Goal: Task Accomplishment & Management: Manage account settings

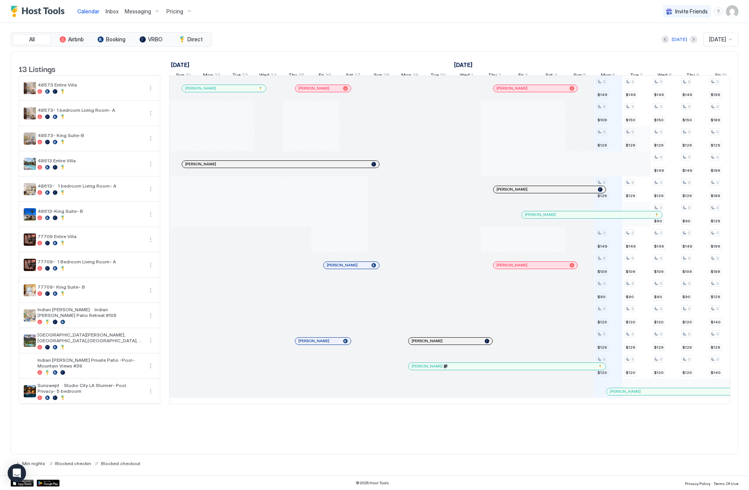
scroll to position [0, 425]
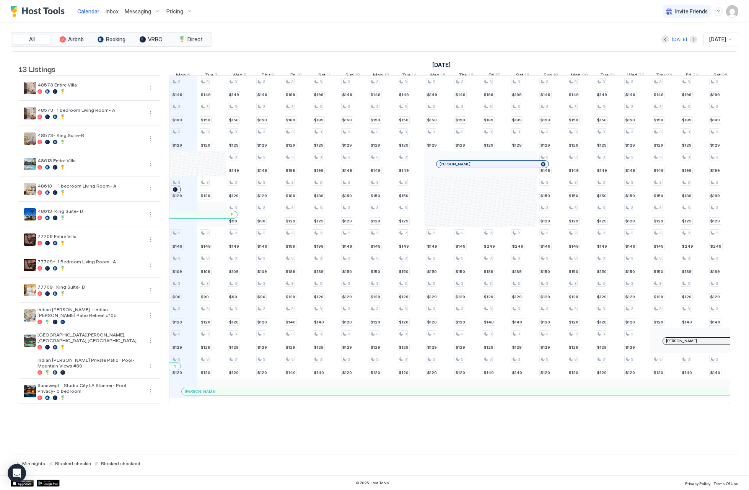
click at [667, 12] on img "User profile" at bounding box center [732, 11] width 12 height 12
click at [667, 44] on div "Settings" at bounding box center [689, 42] width 97 height 13
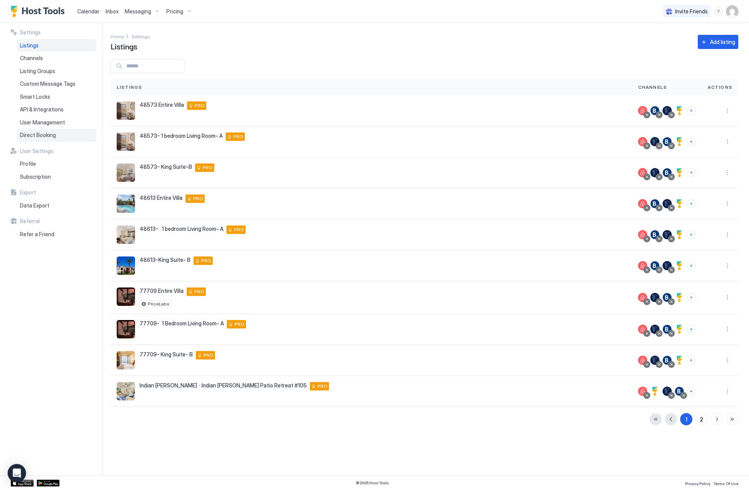
click at [68, 132] on div "Direct Booking" at bounding box center [57, 135] width 80 height 13
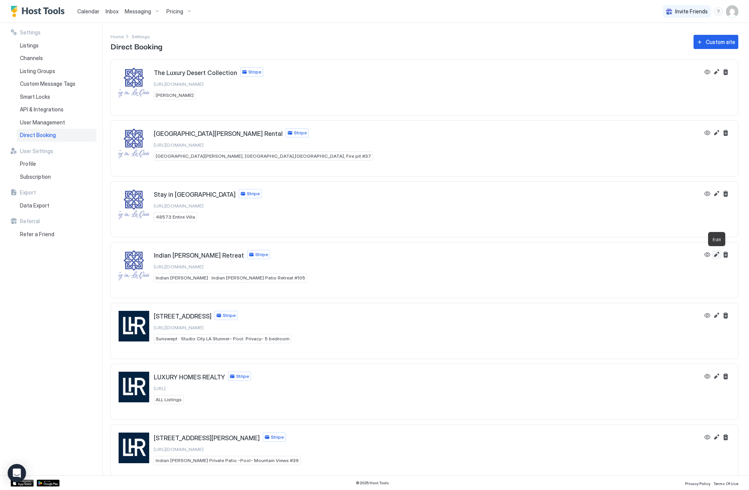
click at [667, 256] on button "Edit" at bounding box center [716, 254] width 9 height 9
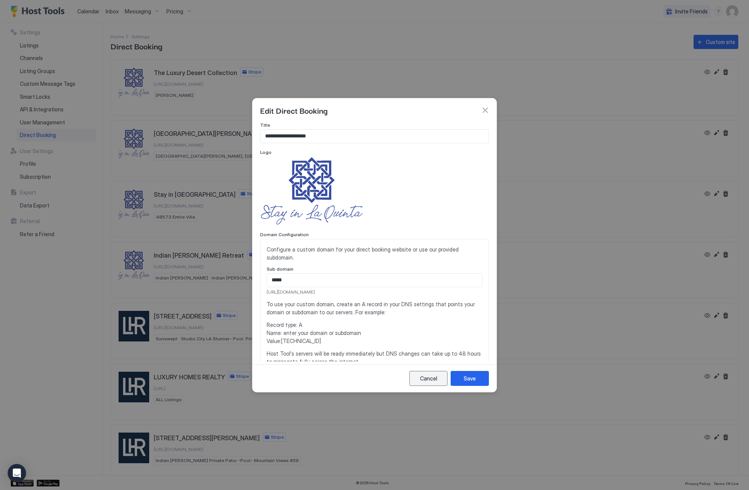
click at [438, 376] on button "Cancel" at bounding box center [428, 378] width 38 height 15
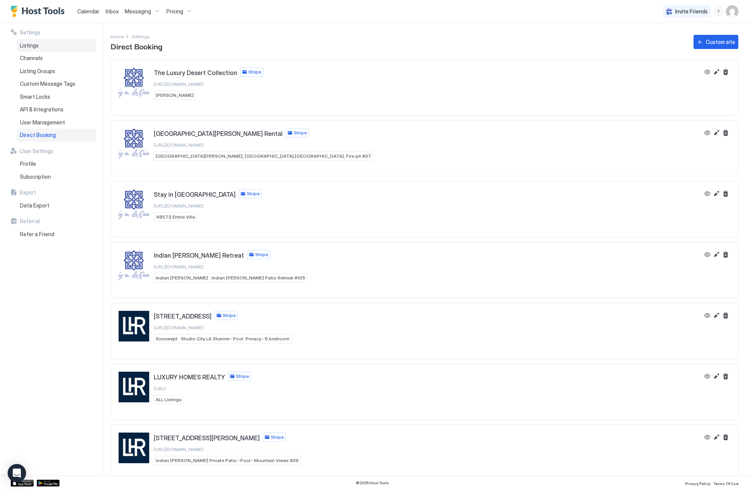
click at [44, 46] on div "Listings" at bounding box center [57, 45] width 80 height 13
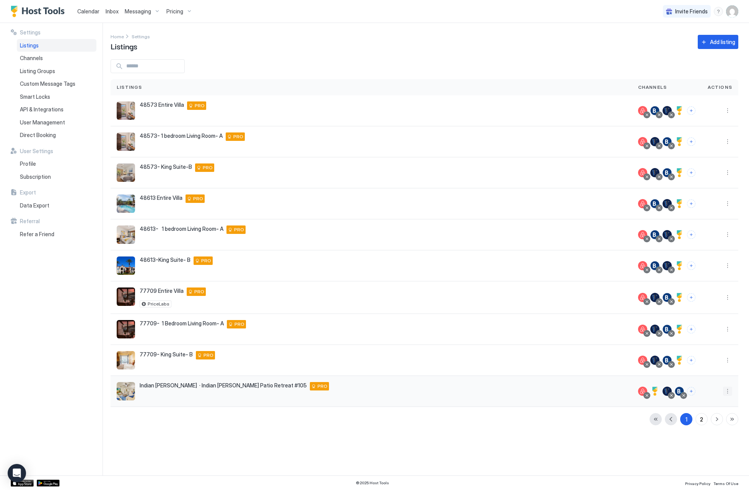
click at [667, 394] on button "More options" at bounding box center [727, 391] width 9 height 9
click at [667, 428] on span "Listing Settings" at bounding box center [710, 427] width 34 height 6
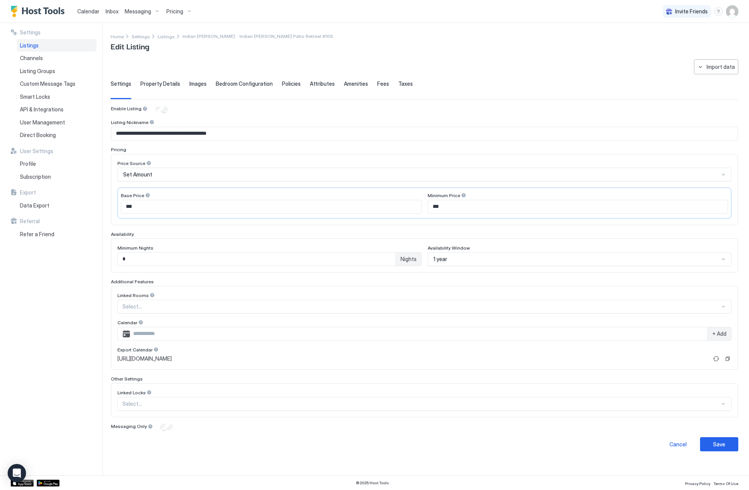
click at [192, 83] on span "Images" at bounding box center [197, 83] width 17 height 7
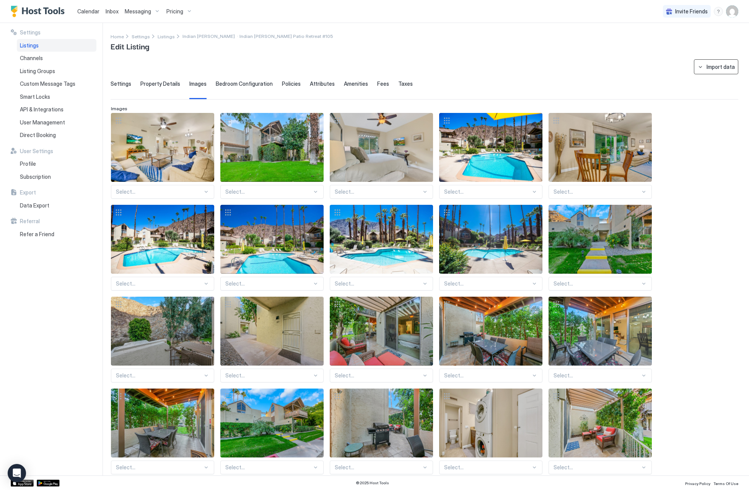
click at [667, 71] on button "Import data" at bounding box center [716, 66] width 44 height 15
click at [667, 81] on div "Airbnb" at bounding box center [719, 81] width 23 height 7
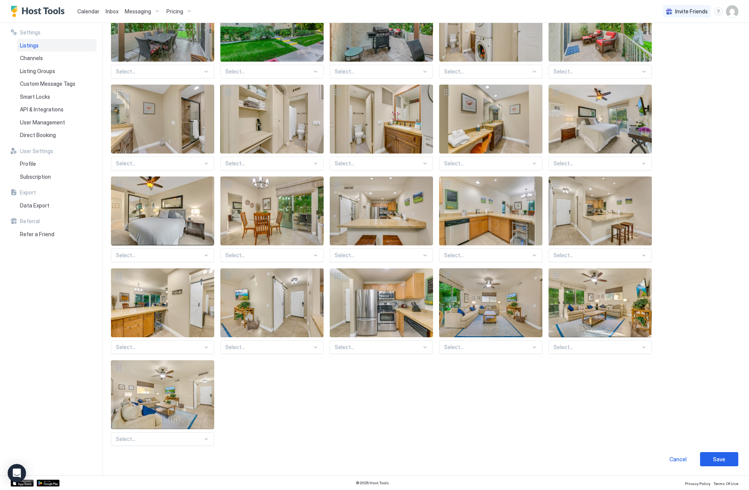
type input "**********"
type textarea "**********"
type input "**********"
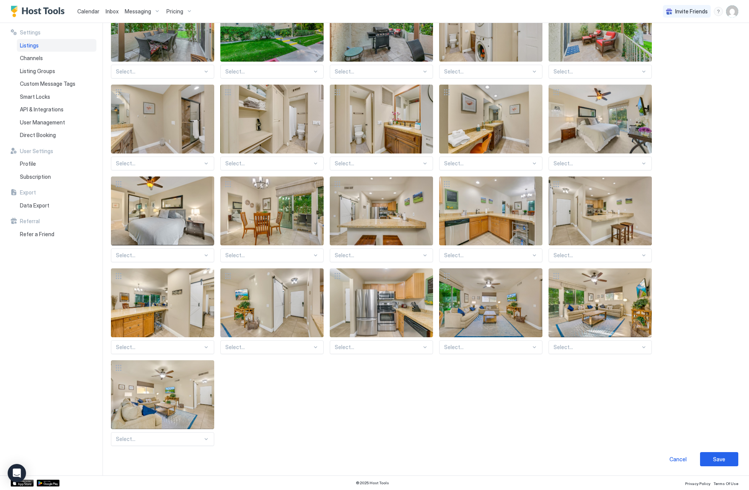
type textarea "**********"
type input "********"
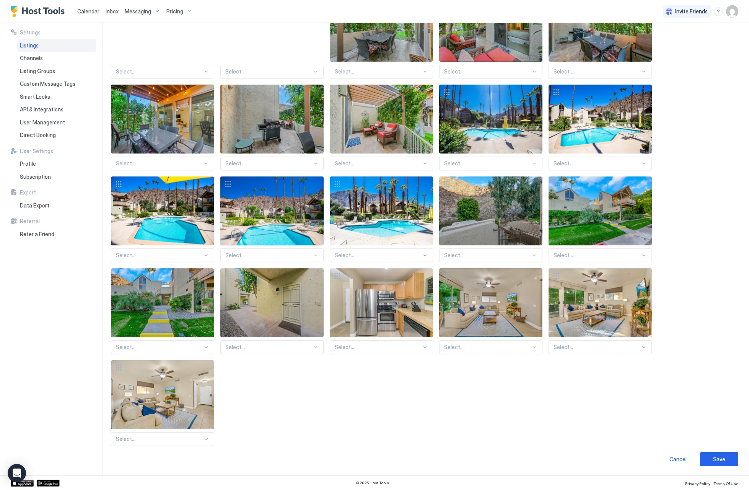
scroll to position [395, 0]
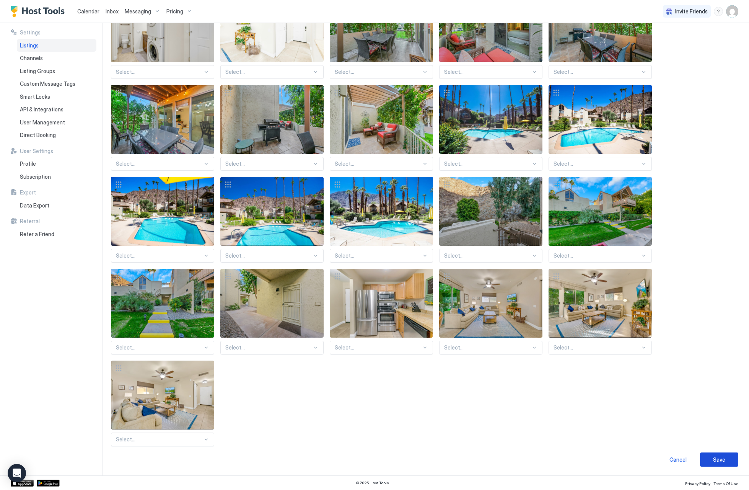
click at [667, 457] on div "Save" at bounding box center [719, 459] width 12 height 8
click at [667, 455] on div "Save" at bounding box center [719, 459] width 12 height 8
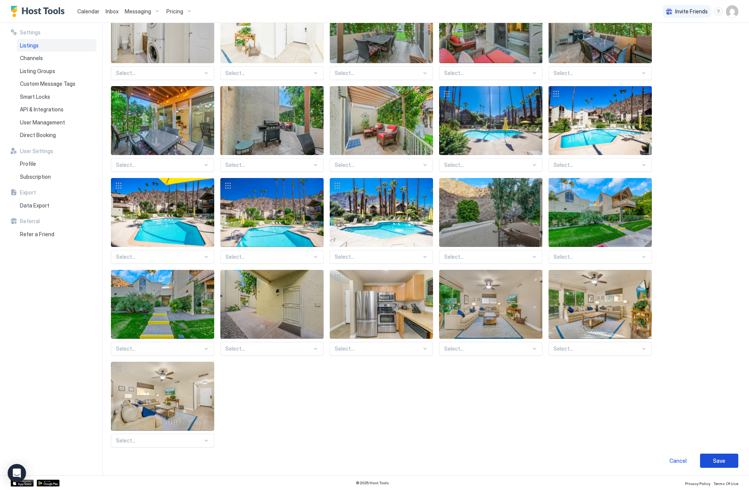
click at [667, 455] on button "Save" at bounding box center [719, 460] width 38 height 14
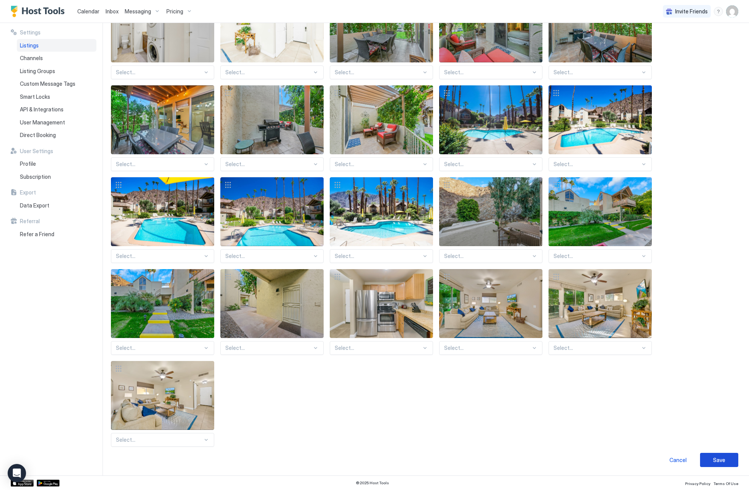
click at [667, 456] on div "Save" at bounding box center [719, 460] width 12 height 8
click at [667, 456] on div "Save" at bounding box center [719, 459] width 12 height 8
click at [667, 453] on button "Save" at bounding box center [719, 459] width 38 height 14
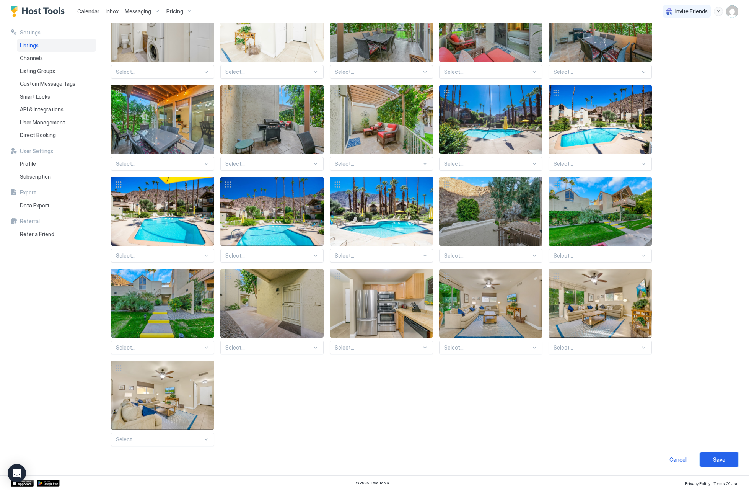
click at [667, 453] on button "Save" at bounding box center [719, 459] width 38 height 14
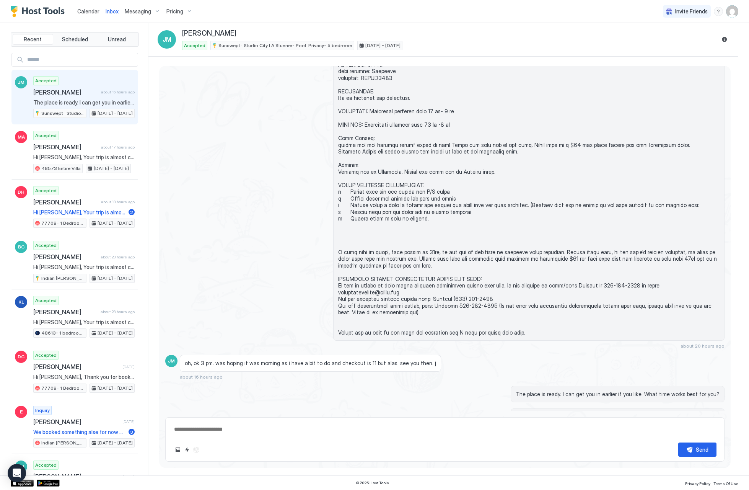
scroll to position [277, 0]
type textarea "*"
click at [166, 8] on span "Pricing" at bounding box center [174, 11] width 17 height 7
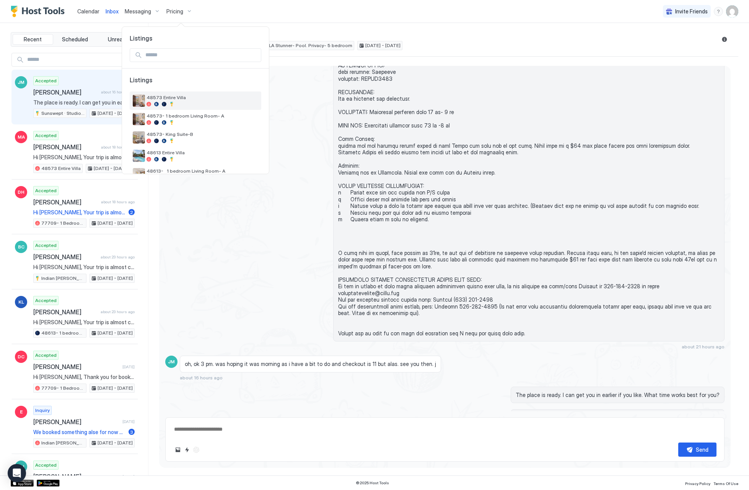
click at [171, 95] on span "48573 Entire Villa" at bounding box center [203, 98] width 112 height 6
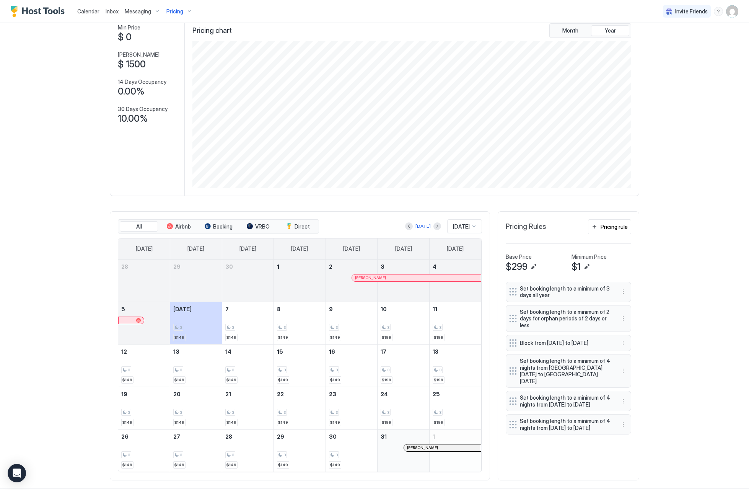
scroll to position [57, 0]
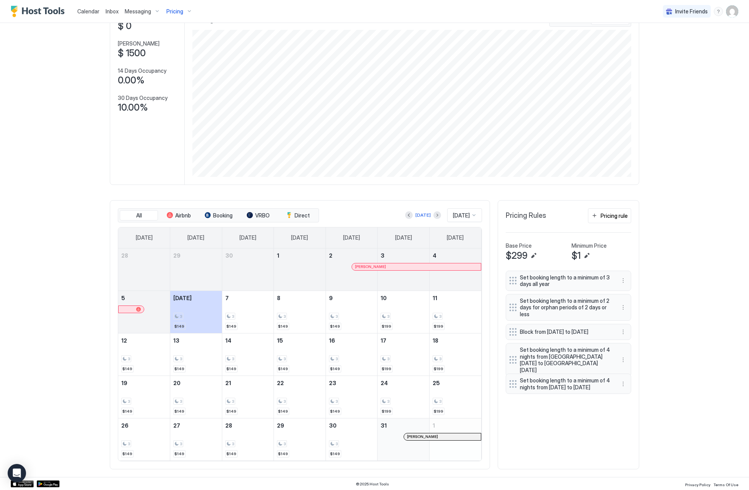
drag, startPoint x: 613, startPoint y: 408, endPoint x: 833, endPoint y: 511, distance: 243.0
